Goal: Task Accomplishment & Management: Complete application form

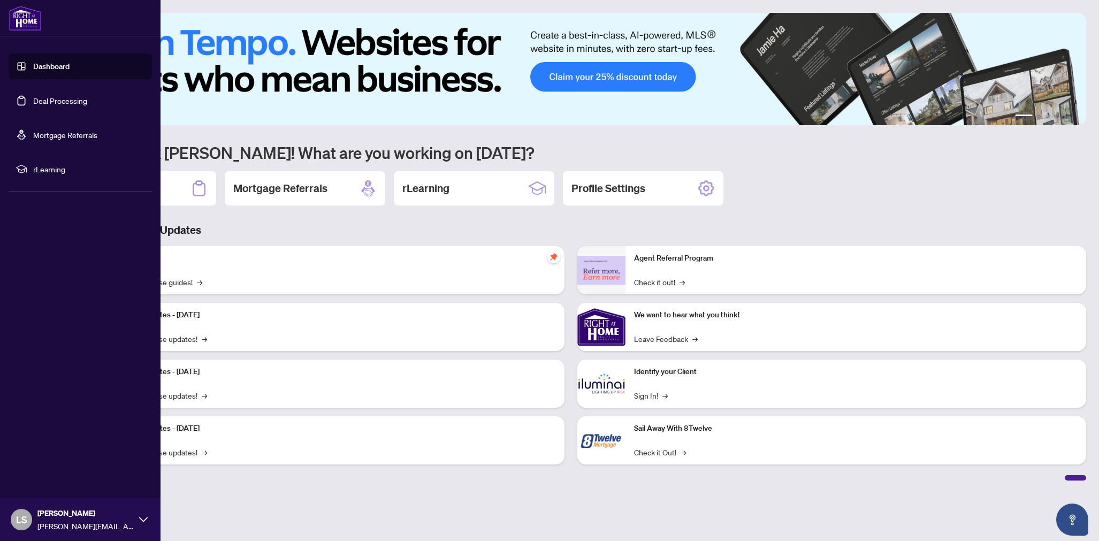
click at [59, 103] on link "Deal Processing" at bounding box center [60, 101] width 54 height 10
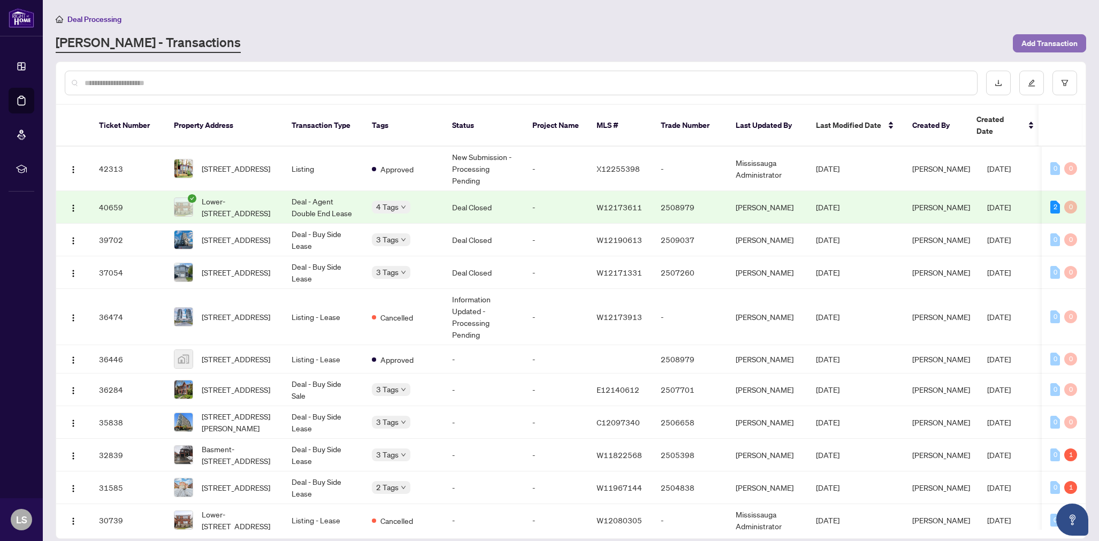
click at [1048, 45] on span "Add Transaction" at bounding box center [1049, 43] width 56 height 17
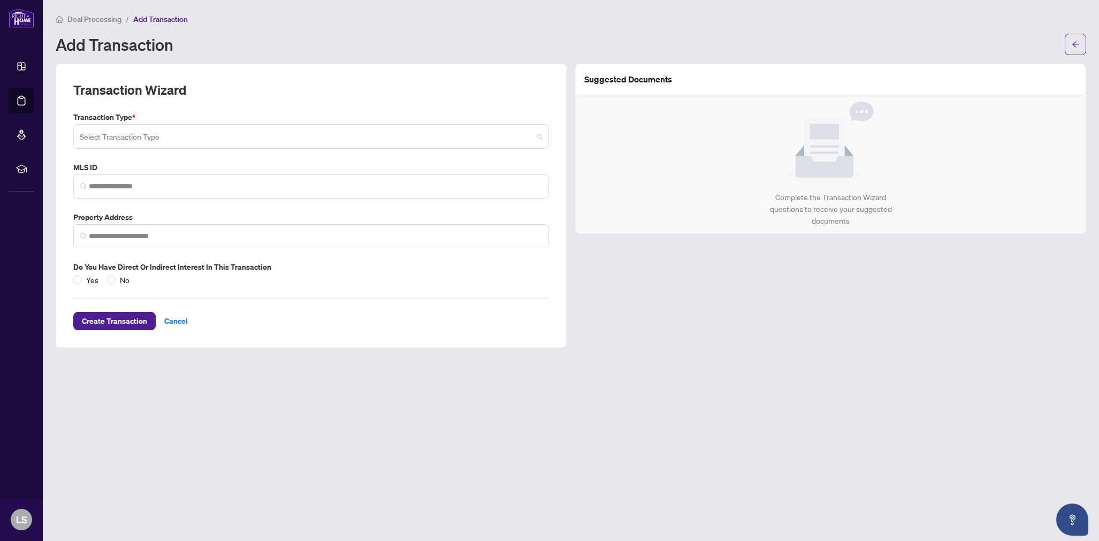
click at [179, 141] on input "search" at bounding box center [306, 138] width 453 height 24
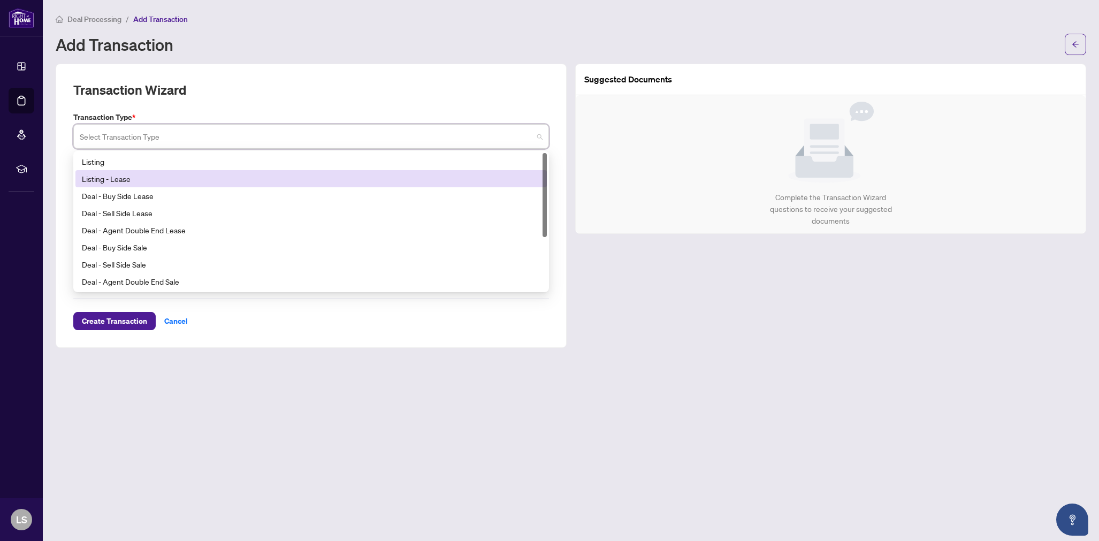
click at [147, 175] on div "Listing - Lease" at bounding box center [311, 179] width 459 height 12
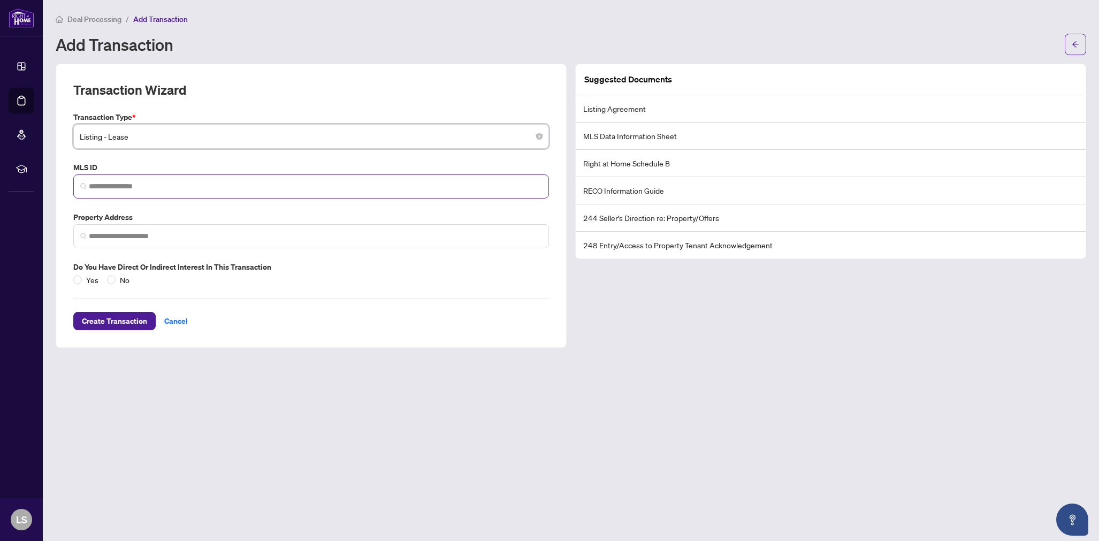
click at [143, 179] on span at bounding box center [311, 186] width 476 height 24
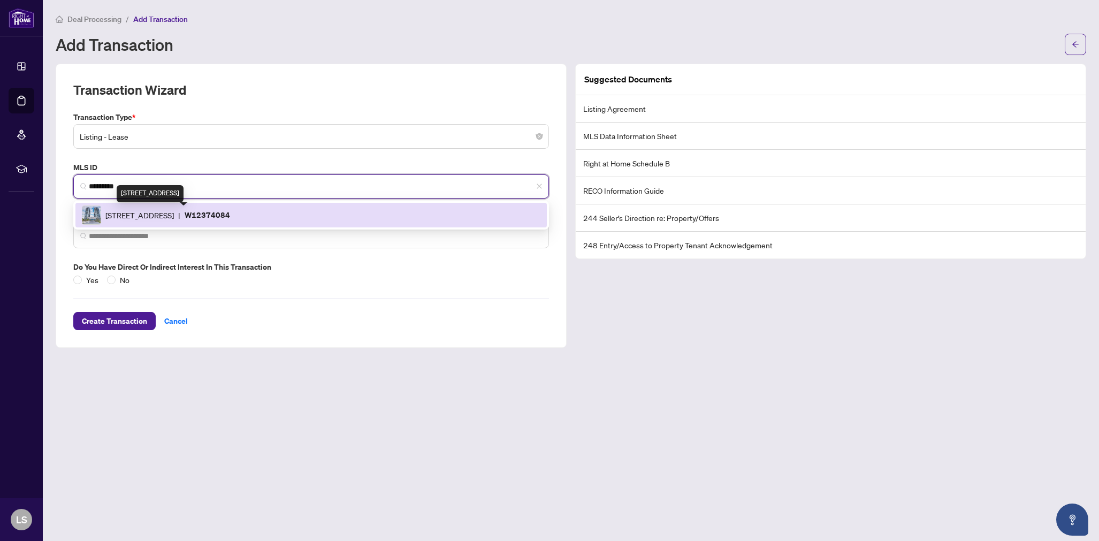
click at [138, 217] on span "[STREET_ADDRESS]" at bounding box center [139, 215] width 68 height 12
type input "*********"
type input "**********"
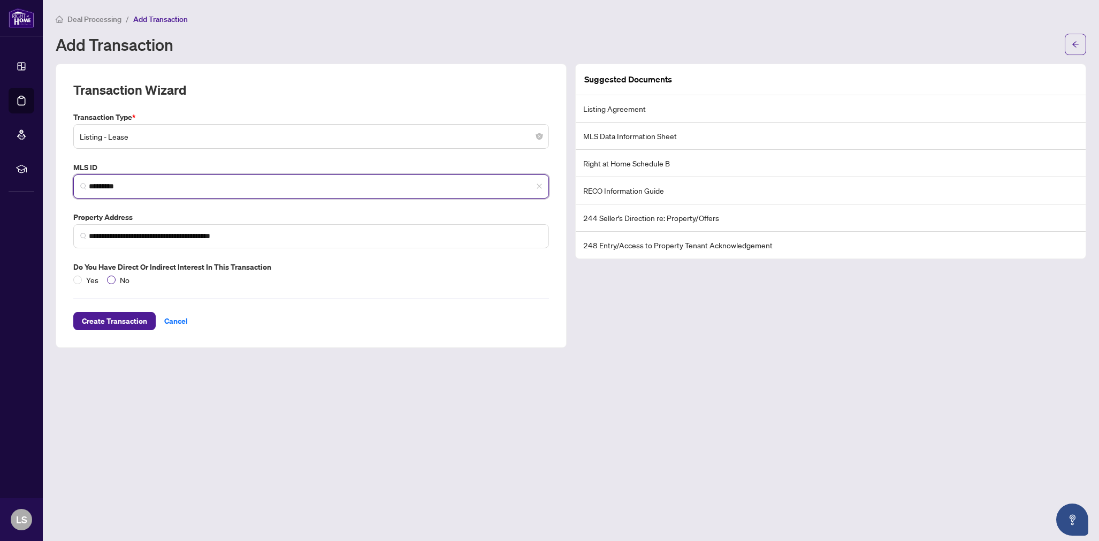
type input "*********"
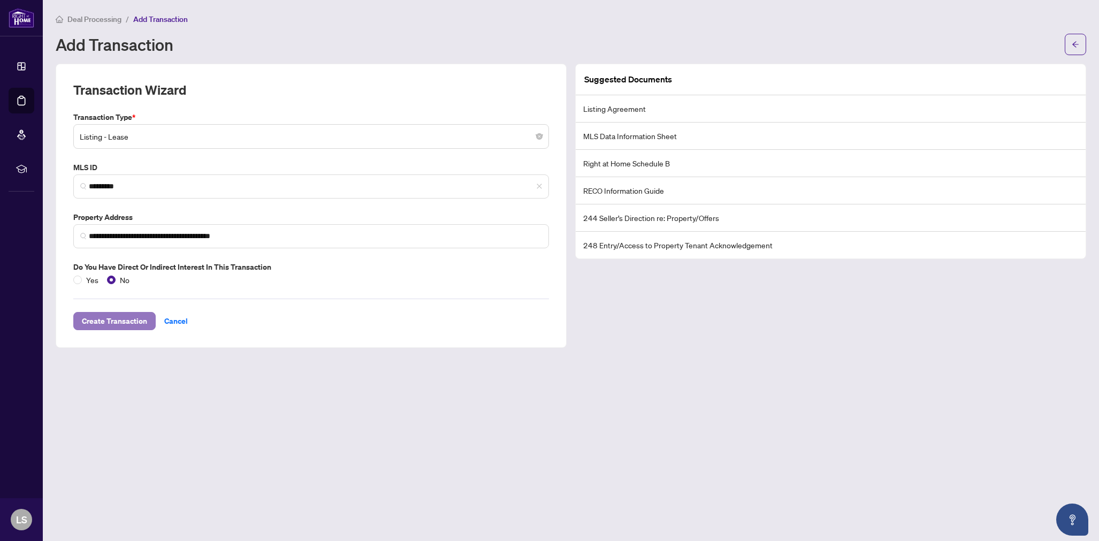
click at [128, 323] on span "Create Transaction" at bounding box center [114, 320] width 65 height 17
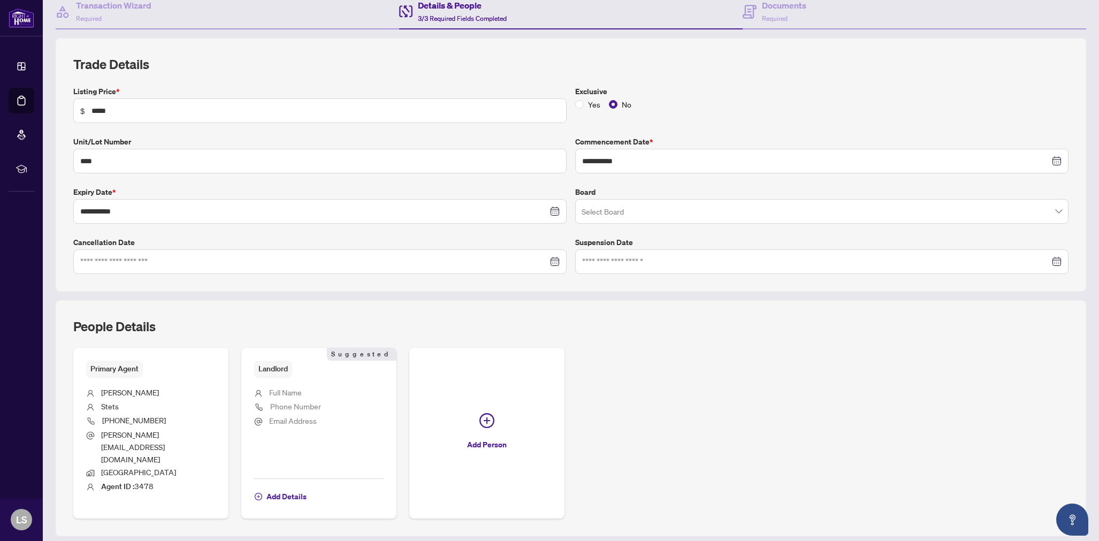
scroll to position [119, 0]
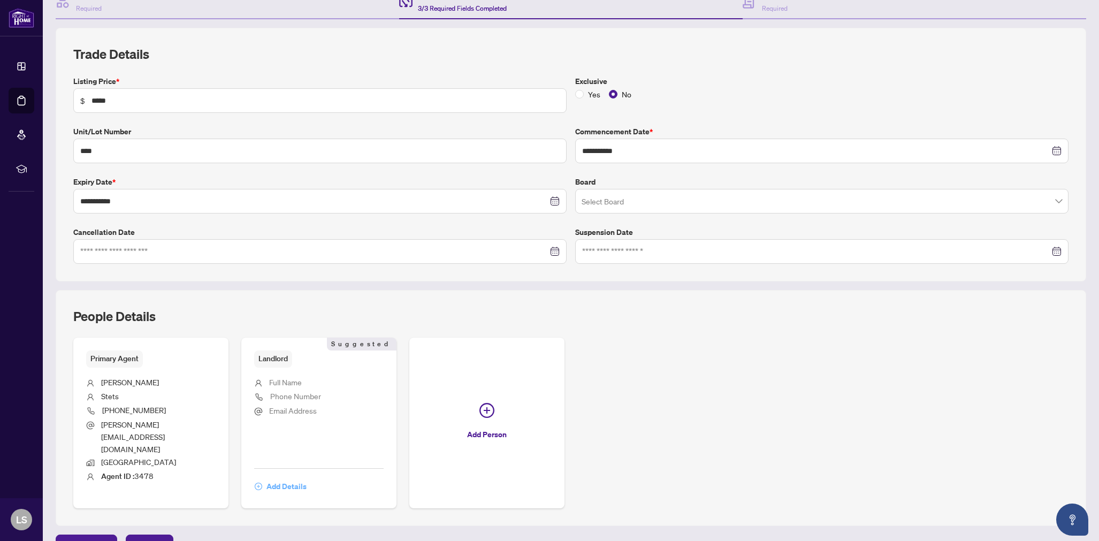
click at [289, 478] on span "Add Details" at bounding box center [286, 486] width 40 height 17
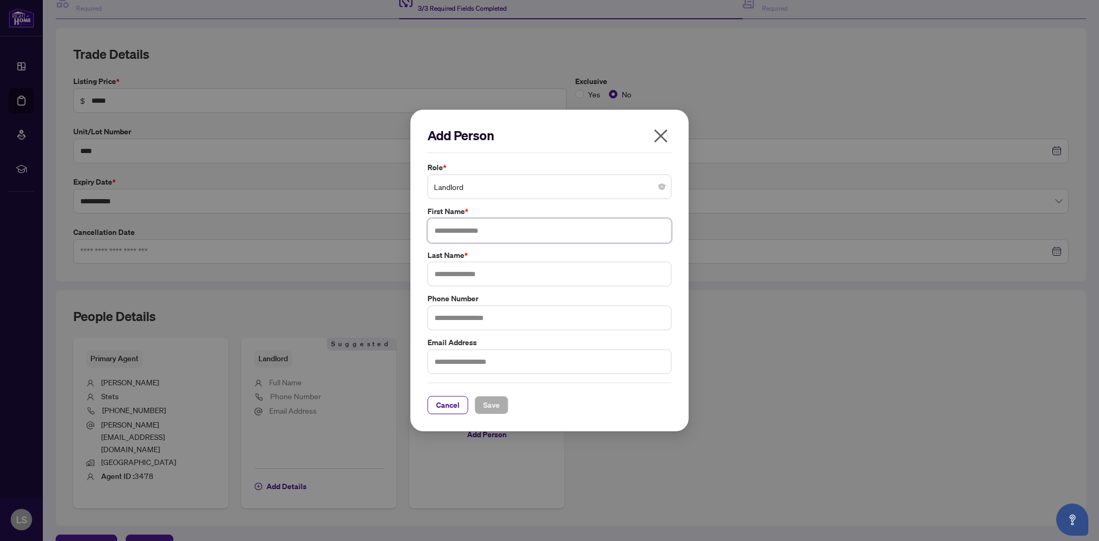
click at [468, 235] on input "text" at bounding box center [550, 230] width 244 height 25
type input "******"
click at [449, 277] on input "text" at bounding box center [550, 274] width 244 height 25
type input "*********"
click at [494, 407] on span "Save" at bounding box center [491, 405] width 17 height 17
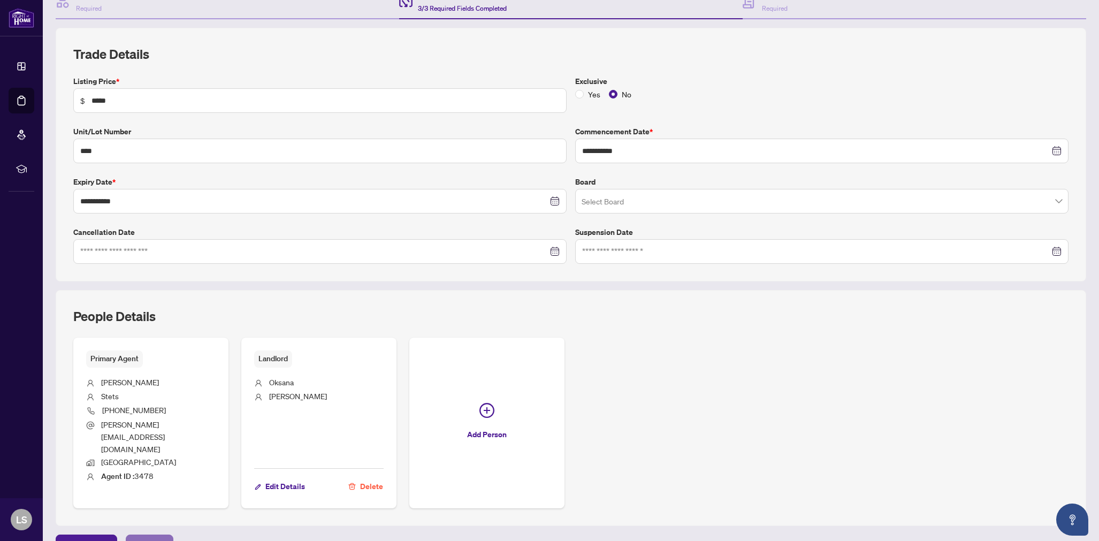
click at [159, 535] on span "Next Tab" at bounding box center [149, 543] width 31 height 17
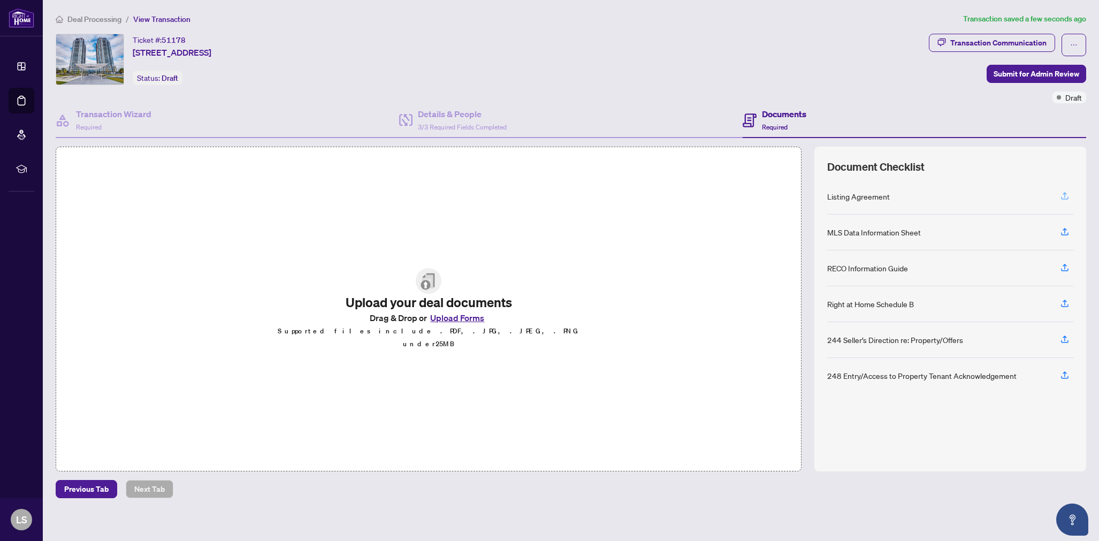
click at [1065, 196] on icon "button" at bounding box center [1065, 194] width 4 height 5
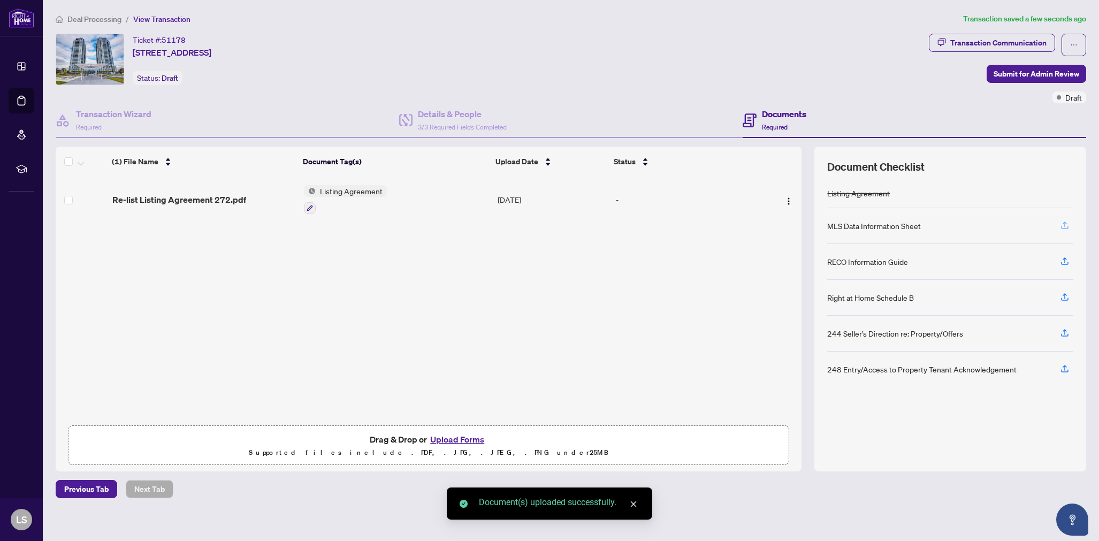
click at [1069, 222] on icon "button" at bounding box center [1065, 225] width 10 height 10
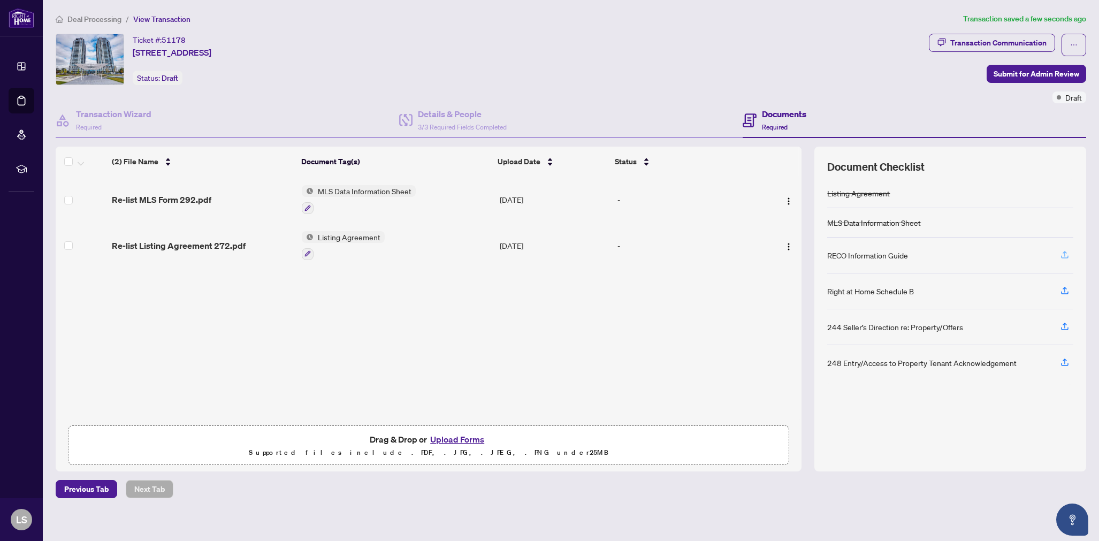
click at [1064, 257] on icon "button" at bounding box center [1064, 256] width 7 height 3
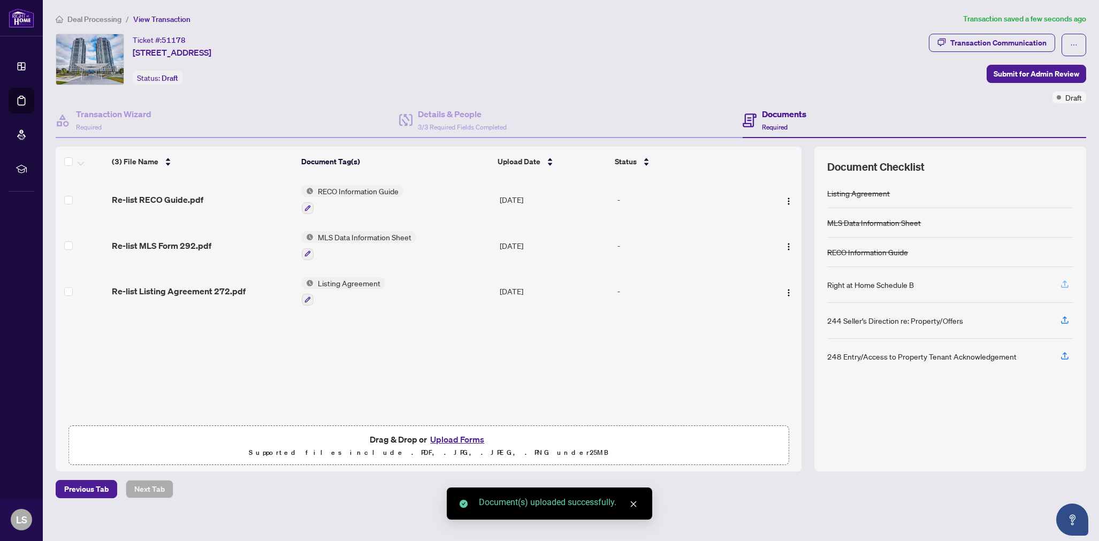
click at [1067, 286] on icon "button" at bounding box center [1064, 286] width 7 height 3
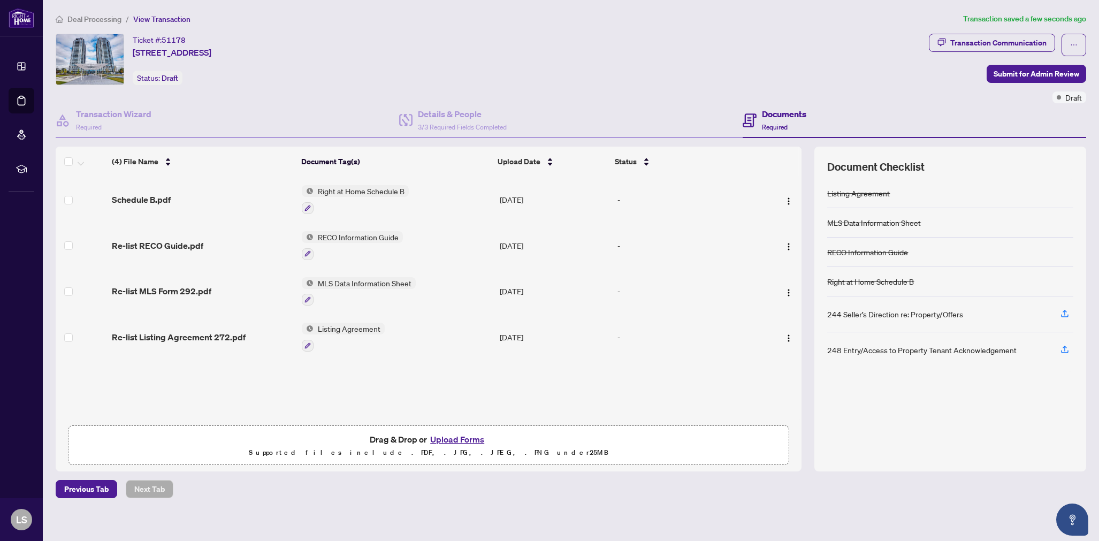
click at [785, 113] on h4 "Documents" at bounding box center [784, 114] width 44 height 13
click at [1020, 78] on span "Submit for Admin Review" at bounding box center [1037, 73] width 86 height 17
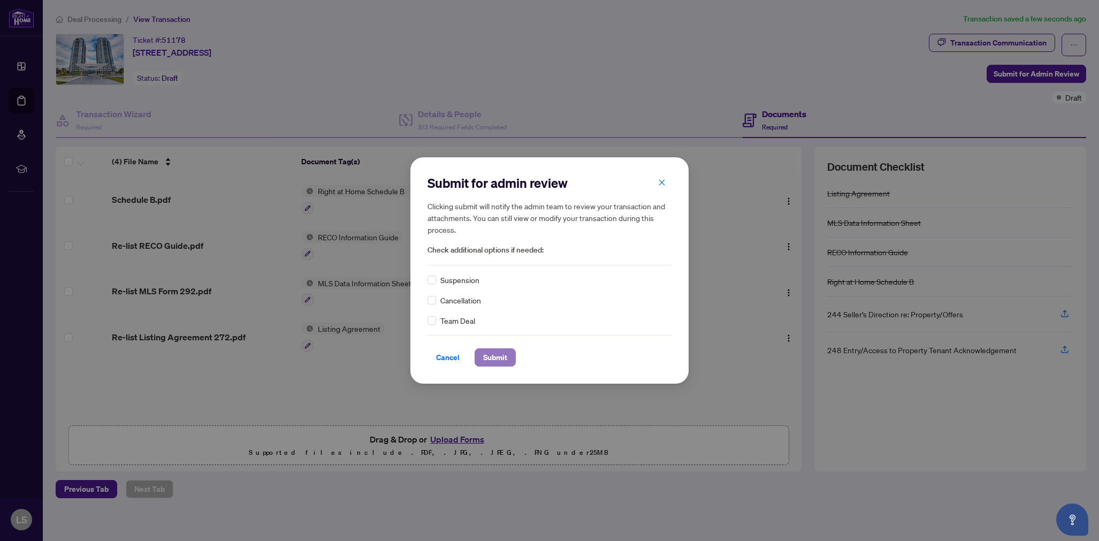
click at [495, 361] on span "Submit" at bounding box center [495, 357] width 24 height 17
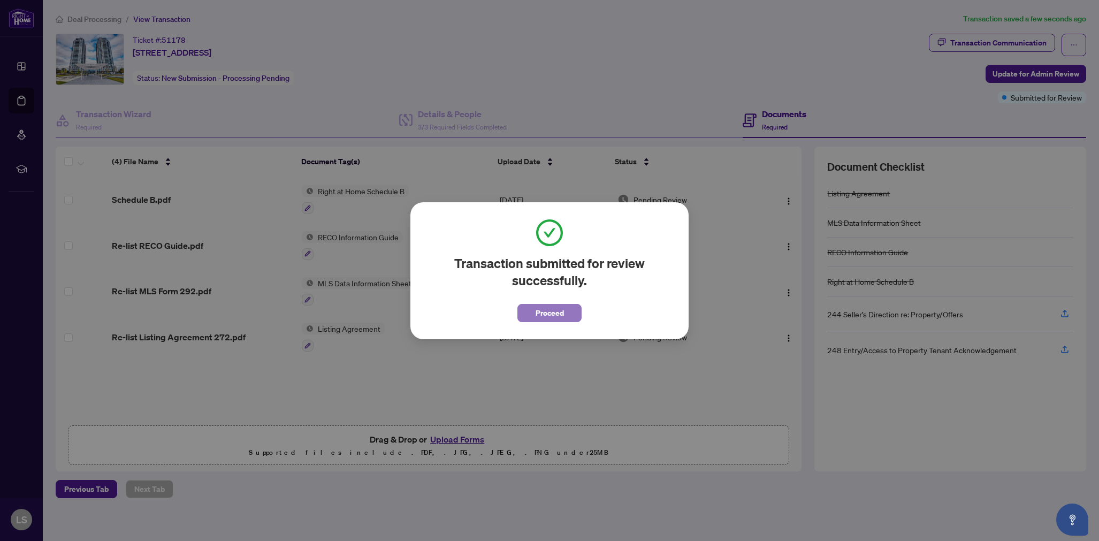
click at [556, 316] on span "Proceed" at bounding box center [550, 312] width 28 height 17
